Goal: Task Accomplishment & Management: Manage account settings

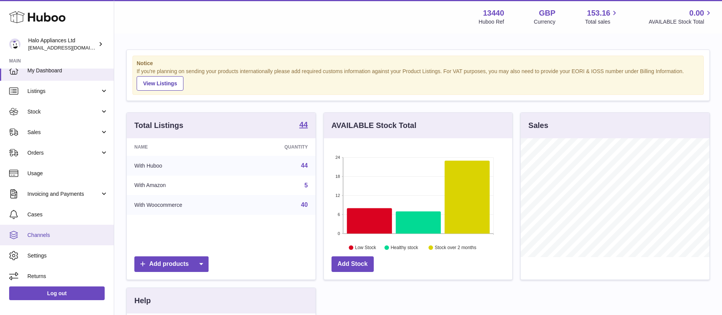
scroll to position [10, 0]
click at [60, 236] on span "Channels" at bounding box center [67, 232] width 81 height 7
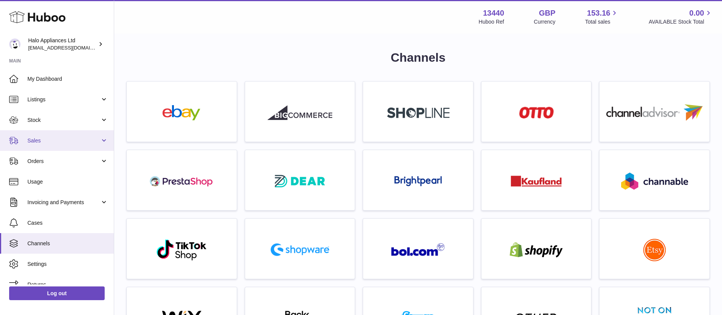
click at [60, 140] on span "Sales" at bounding box center [63, 140] width 73 height 7
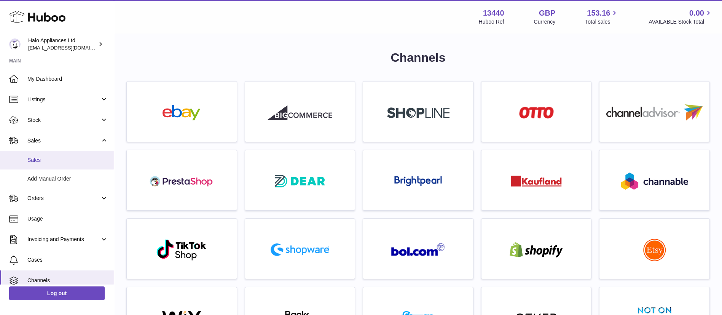
click at [53, 164] on link "Sales" at bounding box center [57, 160] width 114 height 19
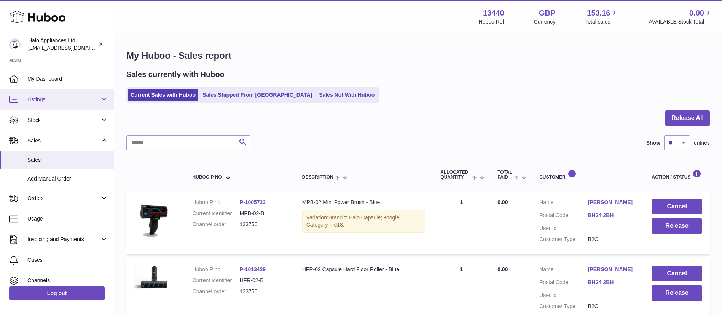
click at [30, 96] on span "Listings" at bounding box center [63, 99] width 73 height 7
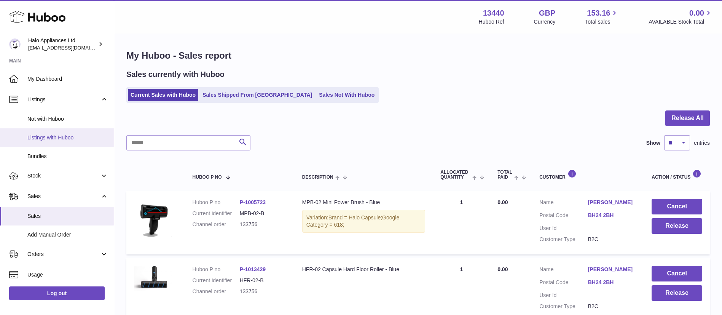
click at [61, 137] on span "Listings with Huboo" at bounding box center [67, 137] width 81 height 7
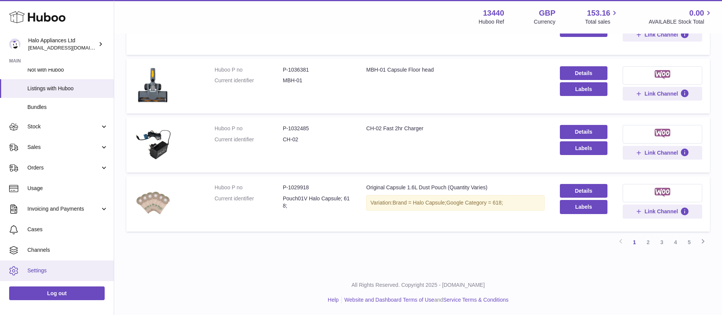
scroll to position [66, 0]
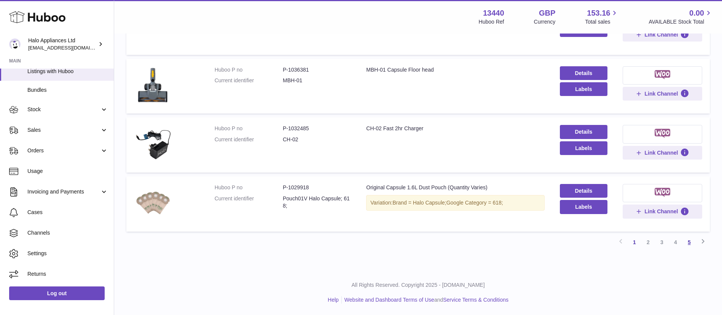
click at [687, 245] on link "5" at bounding box center [689, 242] width 14 height 14
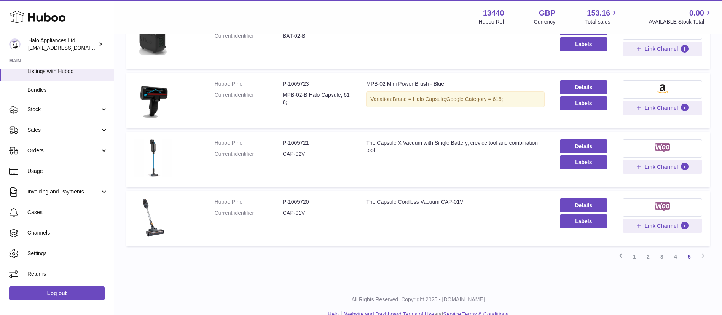
scroll to position [136, 0]
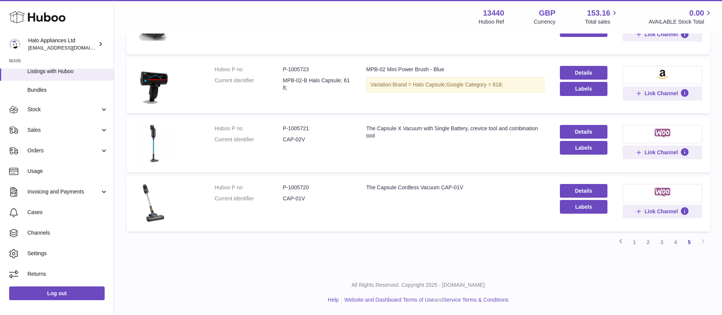
click at [662, 191] on img at bounding box center [662, 192] width 16 height 9
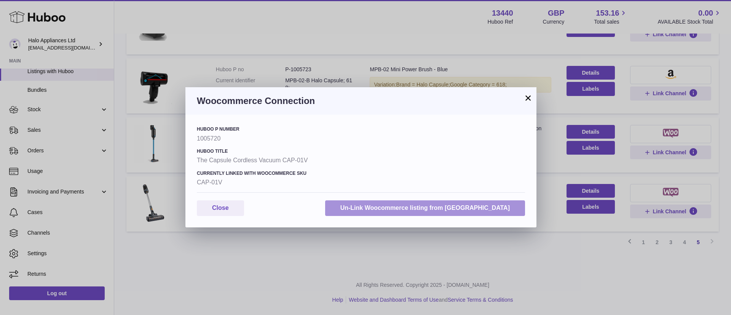
click at [453, 206] on button "Un-Link Woocommerce listing from Huboo" at bounding box center [425, 208] width 200 height 16
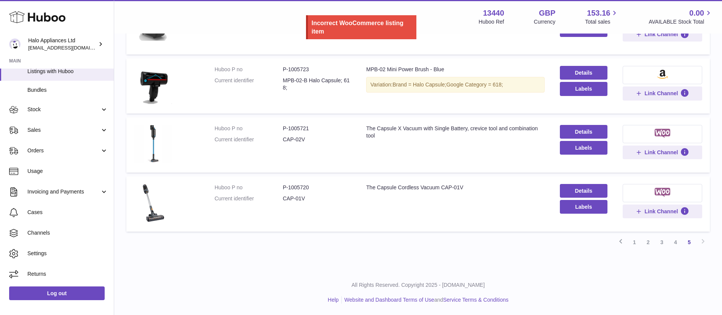
click at [665, 130] on img at bounding box center [662, 133] width 16 height 9
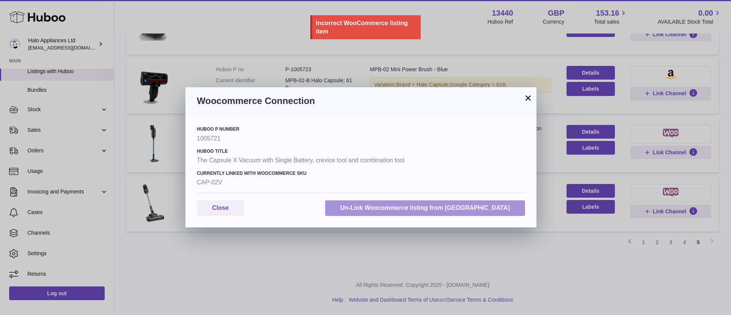
click at [431, 212] on button "Un-Link Woocommerce listing from Huboo" at bounding box center [425, 208] width 200 height 16
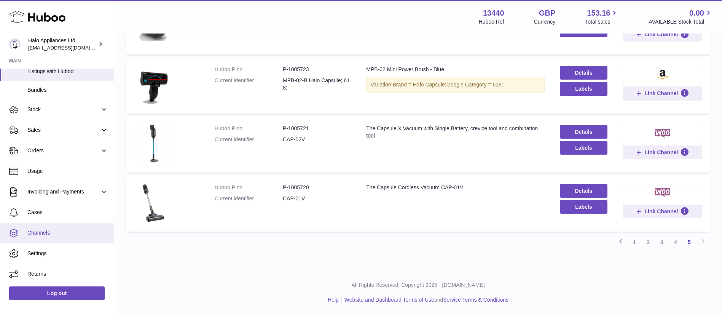
click at [61, 232] on span "Channels" at bounding box center [67, 232] width 81 height 7
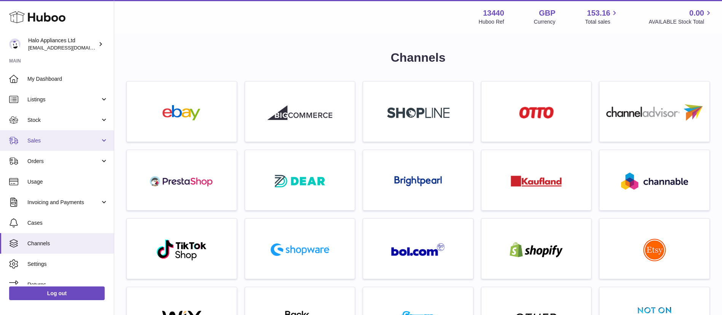
click at [73, 144] on link "Sales" at bounding box center [57, 140] width 114 height 21
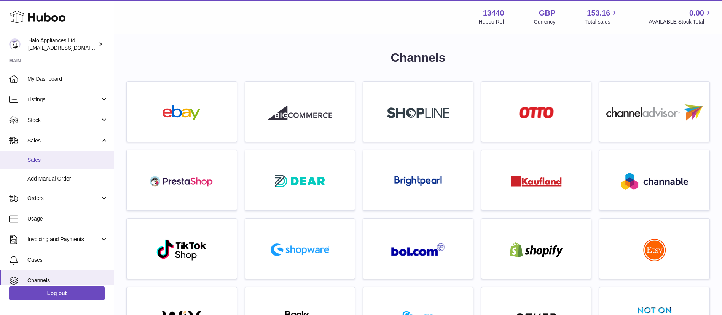
click at [57, 160] on span "Sales" at bounding box center [67, 159] width 81 height 7
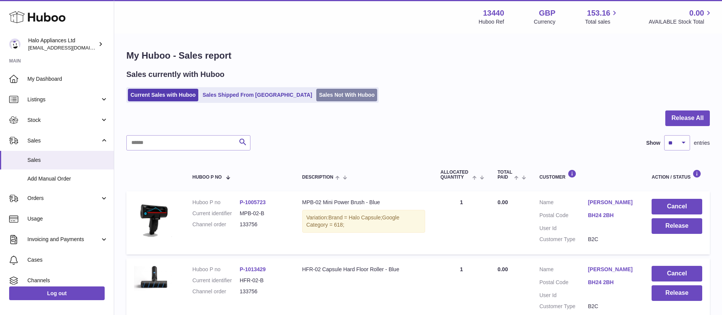
click at [325, 97] on link "Sales Not With Huboo" at bounding box center [346, 95] width 61 height 13
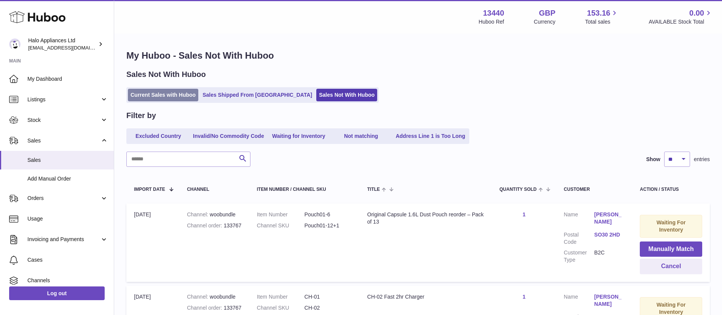
click at [190, 95] on link "Current Sales with Huboo" at bounding box center [163, 95] width 70 height 13
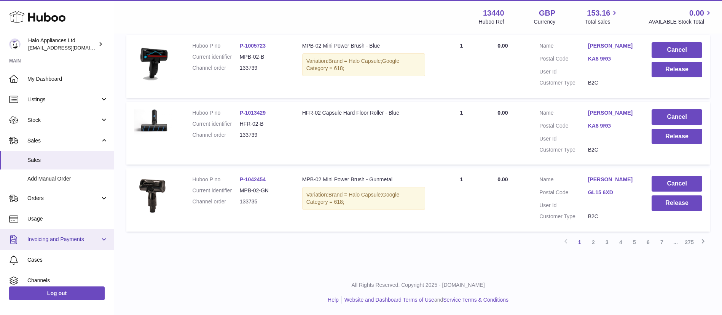
scroll to position [48, 0]
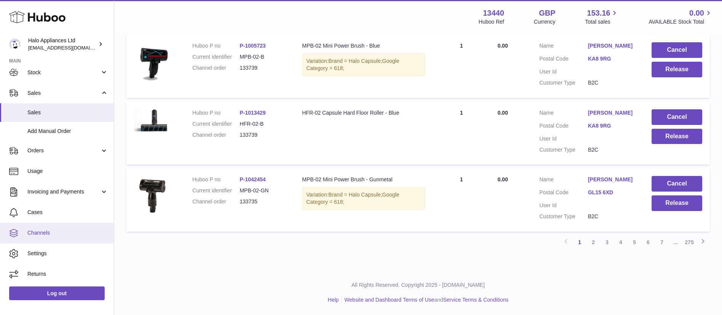
click at [63, 231] on span "Channels" at bounding box center [67, 232] width 81 height 7
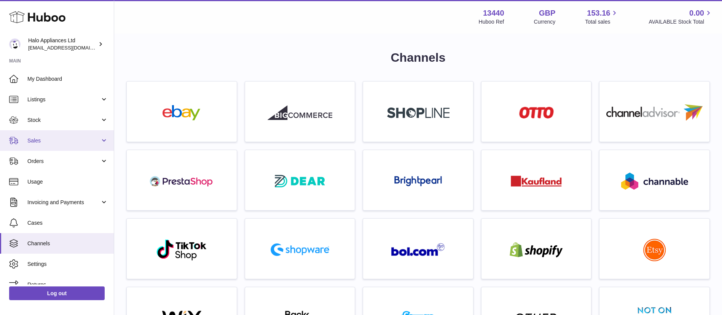
click at [67, 143] on span "Sales" at bounding box center [63, 140] width 73 height 7
